Goal: Task Accomplishment & Management: Manage account settings

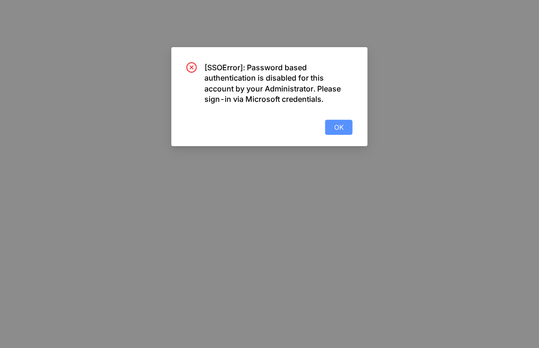
click at [345, 125] on button "OK" at bounding box center [338, 127] width 27 height 15
click at [336, 120] on button "OK" at bounding box center [338, 127] width 27 height 15
